Goal: Transaction & Acquisition: Purchase product/service

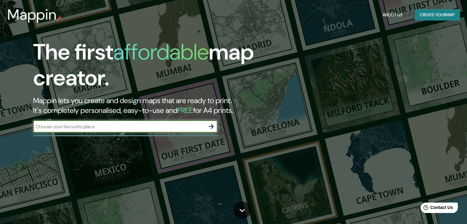
click at [125, 124] on input "text" at bounding box center [119, 126] width 172 height 7
click at [171, 130] on div "​" at bounding box center [125, 126] width 184 height 12
click at [210, 126] on icon "button" at bounding box center [210, 126] width 7 height 7
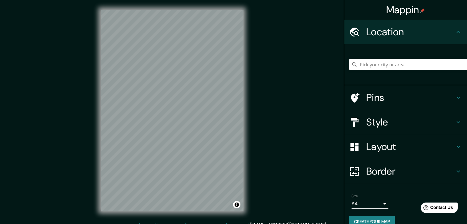
click at [377, 70] on div at bounding box center [408, 64] width 118 height 31
click at [375, 65] on input "Pick your city or area" at bounding box center [408, 64] width 118 height 11
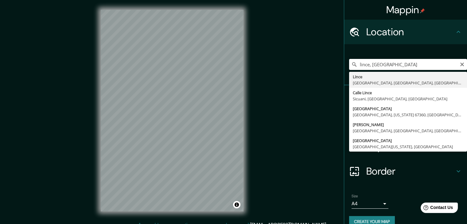
type input "Lince, [GEOGRAPHIC_DATA], [GEOGRAPHIC_DATA], [GEOGRAPHIC_DATA]"
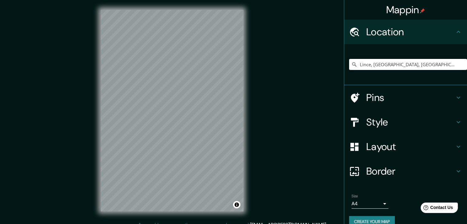
click at [391, 125] on h4 "Style" at bounding box center [410, 122] width 88 height 12
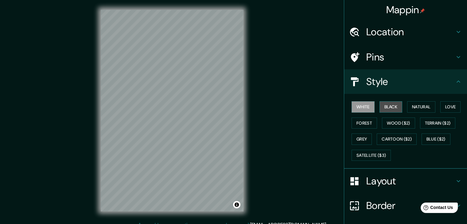
click at [381, 110] on button "Black" at bounding box center [390, 106] width 23 height 11
click at [275, 102] on div "Mappin Location [GEOGRAPHIC_DATA], [GEOGRAPHIC_DATA], [GEOGRAPHIC_DATA], [GEOGR…" at bounding box center [233, 115] width 467 height 231
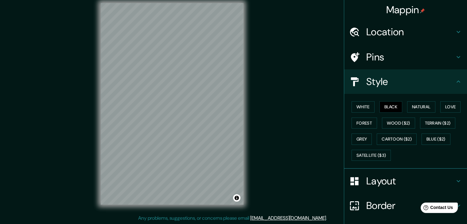
scroll to position [7, 0]
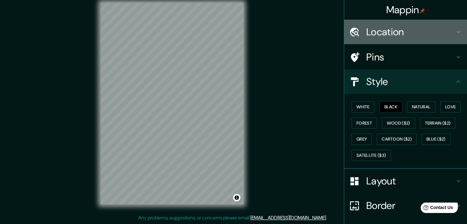
click at [399, 31] on h4 "Location" at bounding box center [410, 32] width 88 height 12
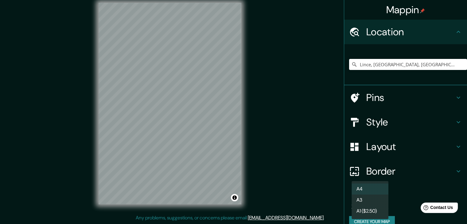
click at [368, 204] on body "Mappin Location [GEOGRAPHIC_DATA], [GEOGRAPHIC_DATA], [GEOGRAPHIC_DATA], [GEOGR…" at bounding box center [233, 105] width 467 height 224
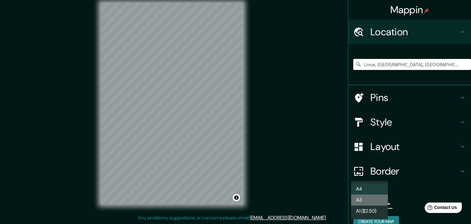
click at [365, 201] on li "A3" at bounding box center [369, 199] width 37 height 11
type input "a4"
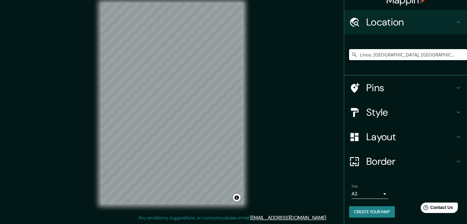
scroll to position [10, 0]
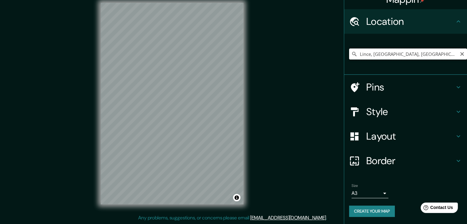
click at [366, 57] on input "Lince, [GEOGRAPHIC_DATA], [GEOGRAPHIC_DATA], [GEOGRAPHIC_DATA]" at bounding box center [408, 53] width 118 height 11
drag, startPoint x: 447, startPoint y: 51, endPoint x: 440, endPoint y: 51, distance: 7.1
click at [447, 51] on input "Lince, [GEOGRAPHIC_DATA], [GEOGRAPHIC_DATA], [GEOGRAPHIC_DATA]" at bounding box center [408, 53] width 118 height 11
click at [391, 54] on input "Lince, [GEOGRAPHIC_DATA], [GEOGRAPHIC_DATA], [GEOGRAPHIC_DATA]" at bounding box center [408, 53] width 118 height 11
click at [366, 58] on input "Lince, [GEOGRAPHIC_DATA], [GEOGRAPHIC_DATA], [GEOGRAPHIC_DATA]" at bounding box center [408, 53] width 118 height 11
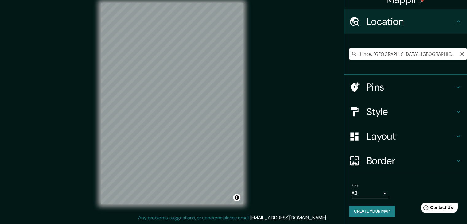
click at [369, 54] on input "Lince, [GEOGRAPHIC_DATA], [GEOGRAPHIC_DATA], [GEOGRAPHIC_DATA]" at bounding box center [408, 53] width 118 height 11
click at [364, 54] on input "Lince, [GEOGRAPHIC_DATA], [GEOGRAPHIC_DATA], [GEOGRAPHIC_DATA]" at bounding box center [408, 53] width 118 height 11
click at [368, 56] on input "Lince, [GEOGRAPHIC_DATA], [GEOGRAPHIC_DATA], [GEOGRAPHIC_DATA]" at bounding box center [408, 53] width 118 height 11
click at [355, 56] on input "Lince, [GEOGRAPHIC_DATA], [GEOGRAPHIC_DATA], [GEOGRAPHIC_DATA]" at bounding box center [408, 53] width 118 height 11
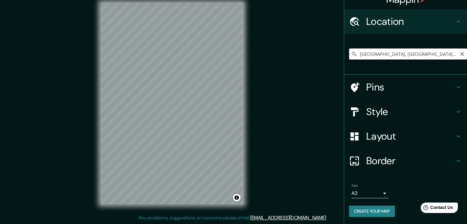
click at [374, 54] on input "[GEOGRAPHIC_DATA], [GEOGRAPHIC_DATA], [GEOGRAPHIC_DATA], [GEOGRAPHIC_DATA]" at bounding box center [408, 53] width 118 height 11
click at [407, 49] on input "[GEOGRAPHIC_DATA], [GEOGRAPHIC_DATA], [GEOGRAPHIC_DATA], [GEOGRAPHIC_DATA]" at bounding box center [408, 53] width 118 height 11
click at [400, 54] on input "[GEOGRAPHIC_DATA], [GEOGRAPHIC_DATA], [GEOGRAPHIC_DATA], [GEOGRAPHIC_DATA]" at bounding box center [408, 53] width 118 height 11
click at [403, 54] on input "[GEOGRAPHIC_DATA], [GEOGRAPHIC_DATA], [GEOGRAPHIC_DATA], [GEOGRAPHIC_DATA]" at bounding box center [408, 53] width 118 height 11
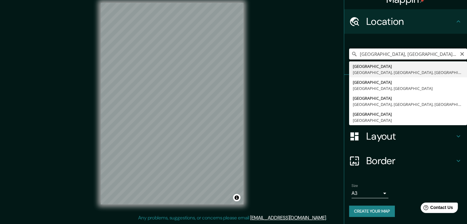
click at [401, 53] on input "[GEOGRAPHIC_DATA], [GEOGRAPHIC_DATA], [GEOGRAPHIC_DATA], [GEOGRAPHIC_DATA]" at bounding box center [408, 53] width 118 height 11
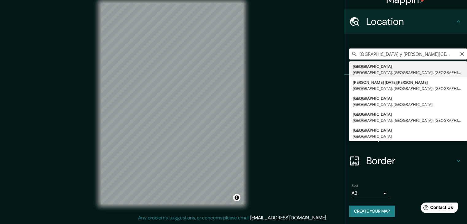
scroll to position [0, 8]
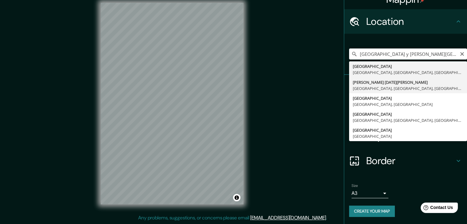
type input "[PERSON_NAME] [DATE][PERSON_NAME], [GEOGRAPHIC_DATA], [GEOGRAPHIC_DATA], [GEOGR…"
